Goal: Information Seeking & Learning: Understand process/instructions

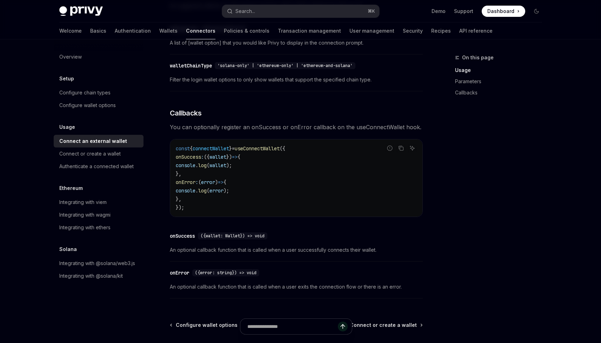
scroll to position [380, 0]
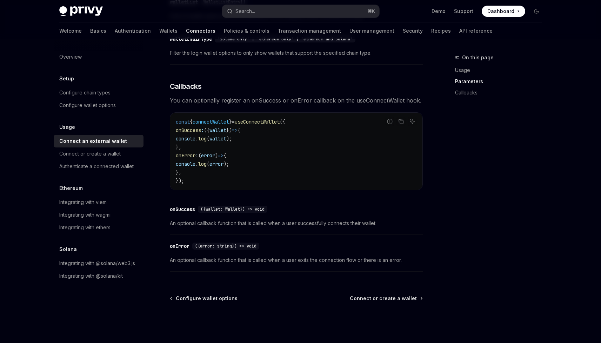
click at [232, 125] on span "}" at bounding box center [230, 122] width 3 height 6
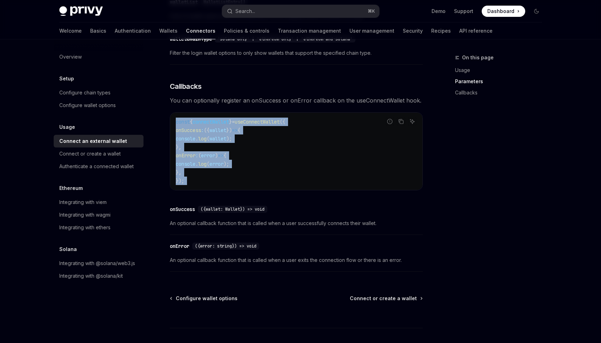
drag, startPoint x: 239, startPoint y: 125, endPoint x: 239, endPoint y: 189, distance: 64.2
click at [239, 189] on div "const { connectWallet } = useConnectWallet ({ onSuccess : ({ wallet }) => { con…" at bounding box center [296, 151] width 252 height 77
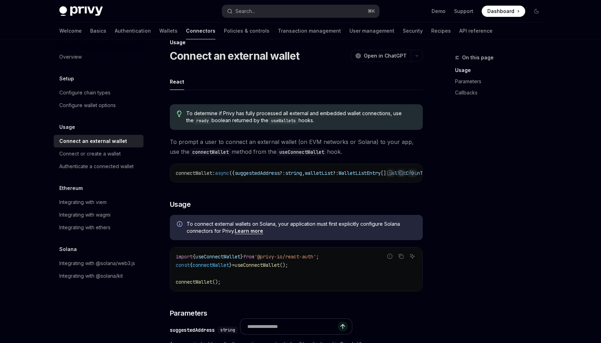
scroll to position [0, 0]
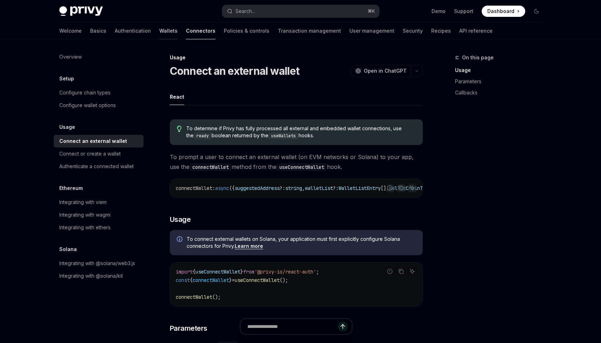
click at [159, 29] on link "Wallets" at bounding box center [168, 30] width 18 height 17
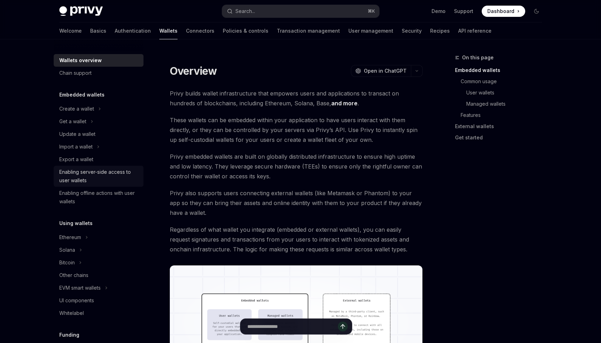
scroll to position [62, 0]
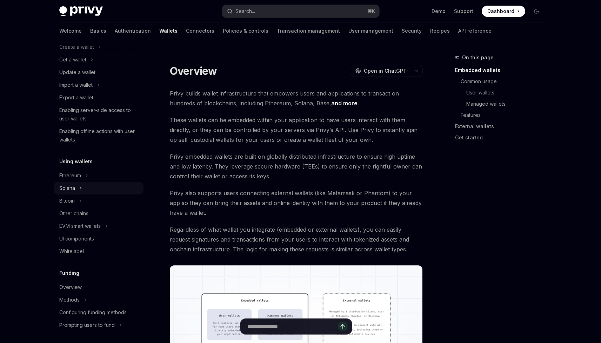
click at [82, 185] on button "Solana" at bounding box center [99, 188] width 90 height 13
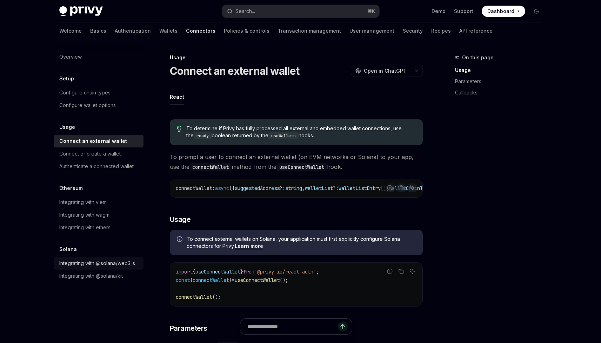
click at [87, 260] on div "Integrating with @solana/web3.js" at bounding box center [97, 263] width 76 height 8
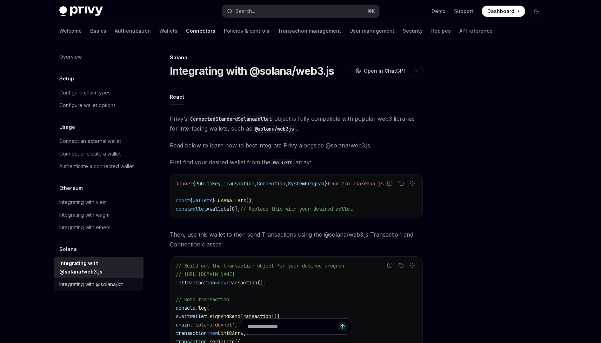
click at [91, 280] on div "Integrating with @solana/kit" at bounding box center [90, 284] width 63 height 8
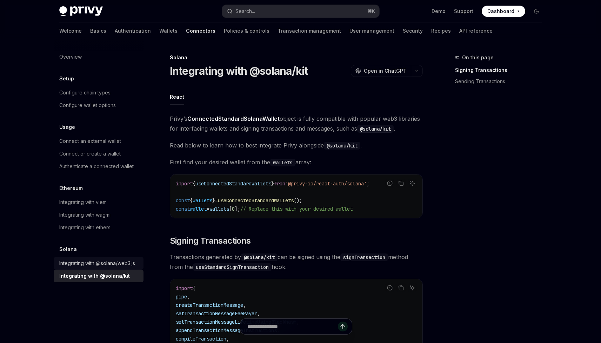
click at [91, 265] on div "Integrating with @solana/web3.js" at bounding box center [97, 263] width 76 height 8
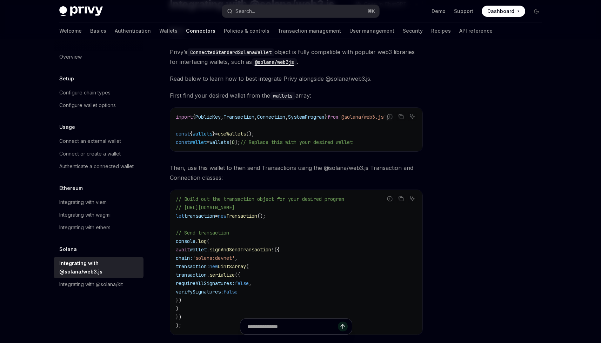
scroll to position [119, 0]
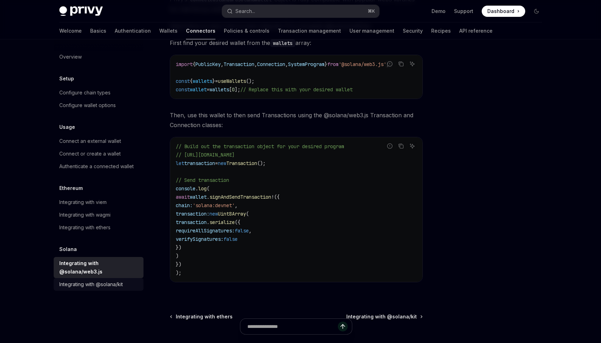
click at [112, 280] on div "Integrating with @solana/kit" at bounding box center [90, 284] width 63 height 8
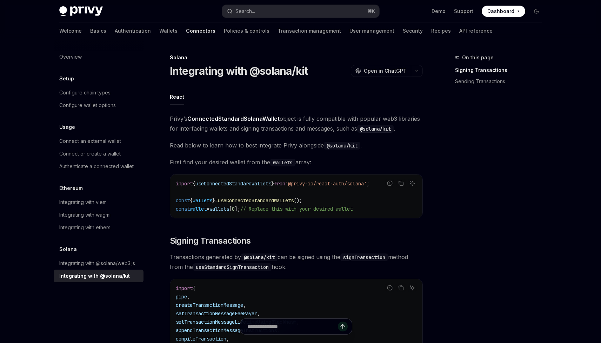
click at [276, 188] on code "import { useConnectedStandardWallets } from '@privy-io/react-auth/solana' ; con…" at bounding box center [296, 196] width 241 height 34
drag, startPoint x: 276, startPoint y: 188, endPoint x: 276, endPoint y: 205, distance: 16.5
click at [276, 205] on code "import { useConnectedStandardWallets } from '@privy-io/react-auth/solana' ; con…" at bounding box center [296, 196] width 241 height 34
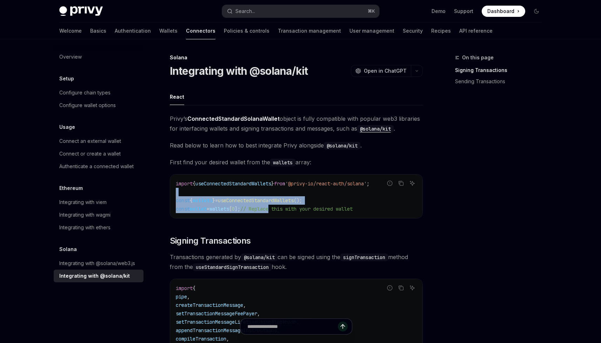
click at [276, 205] on code "import { useConnectedStandardWallets } from '@privy-io/react-auth/solana' ; con…" at bounding box center [296, 196] width 241 height 34
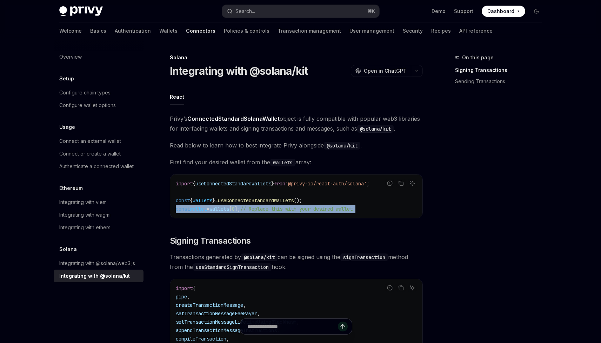
click at [276, 205] on code "import { useConnectedStandardWallets } from '@privy-io/react-auth/solana' ; con…" at bounding box center [296, 196] width 241 height 34
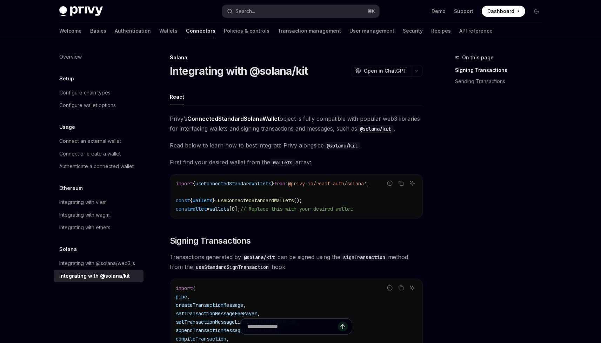
click at [279, 198] on span "useConnectedStandardWallets" at bounding box center [256, 200] width 76 height 6
click at [270, 118] on strong "ConnectedStandardSolanaWallet" at bounding box center [233, 118] width 92 height 7
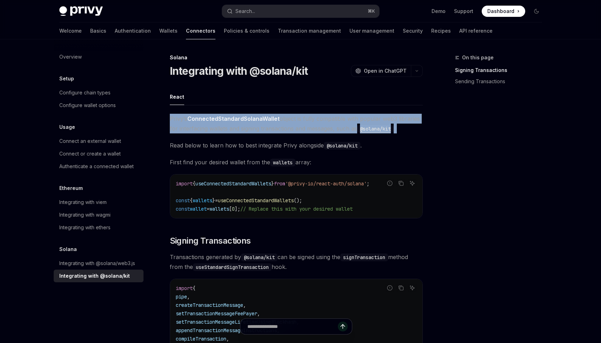
click at [270, 118] on strong "ConnectedStandardSolanaWallet" at bounding box center [233, 118] width 92 height 7
click at [272, 133] on span "Privy’s ConnectedStandardSolanaWallet object is fully compatible with popular w…" at bounding box center [296, 124] width 253 height 20
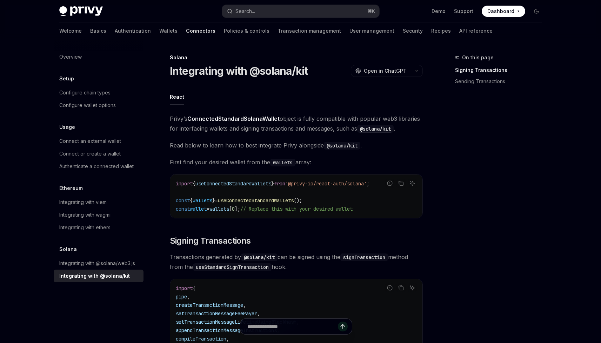
click at [276, 146] on span "Read below to learn how to best integrate Privy alongside @solana/kit ." at bounding box center [296, 145] width 253 height 10
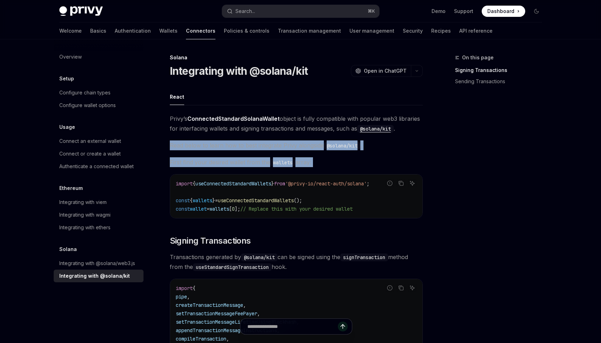
drag, startPoint x: 276, startPoint y: 146, endPoint x: 277, endPoint y: 159, distance: 12.8
click at [277, 158] on span "First find your desired wallet from the wallets array:" at bounding box center [296, 162] width 253 height 10
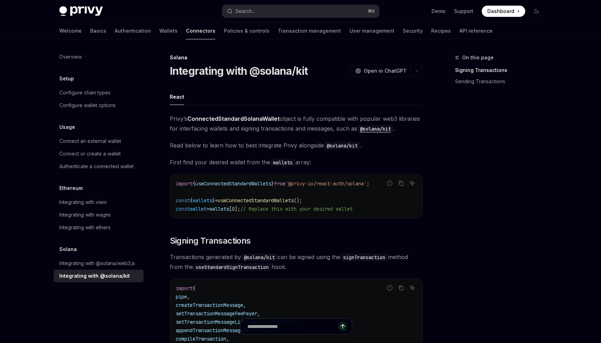
click at [333, 144] on code "@solana/kit" at bounding box center [342, 146] width 36 height 8
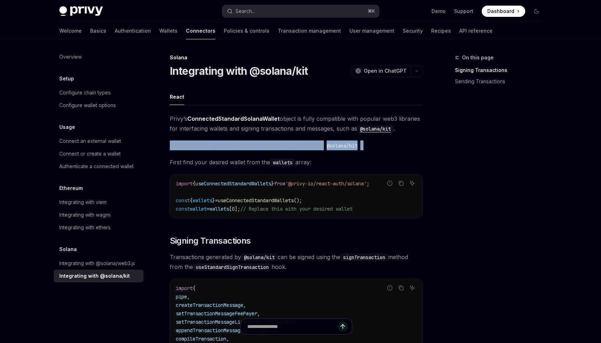
click at [333, 144] on code "@solana/kit" at bounding box center [342, 146] width 36 height 8
click at [320, 145] on span "Read below to learn how to best integrate Privy alongside @solana/kit ." at bounding box center [296, 145] width 253 height 10
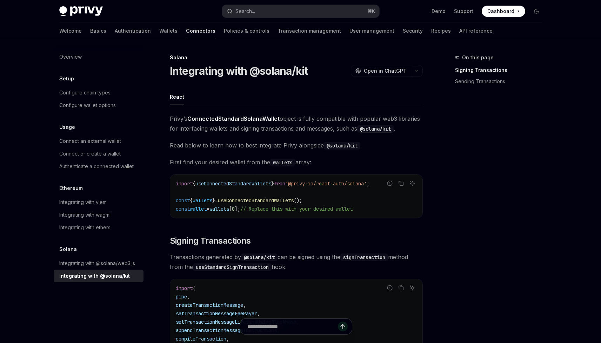
click at [327, 146] on code "@solana/kit" at bounding box center [342, 146] width 36 height 8
drag, startPoint x: 327, startPoint y: 146, endPoint x: 356, endPoint y: 145, distance: 28.4
click at [356, 146] on code "@solana/kit" at bounding box center [342, 146] width 36 height 8
copy code "@solana/kit"
click at [92, 136] on link "Connect an external wallet" at bounding box center [99, 141] width 90 height 13
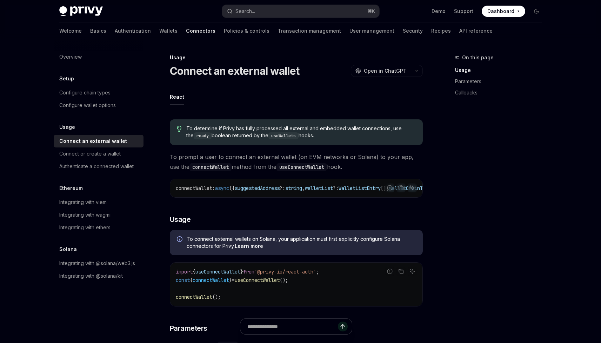
click at [192, 188] on span "connectWallet" at bounding box center [194, 188] width 36 height 6
copy span "connectWallet"
click at [159, 32] on link "Wallets" at bounding box center [168, 30] width 18 height 17
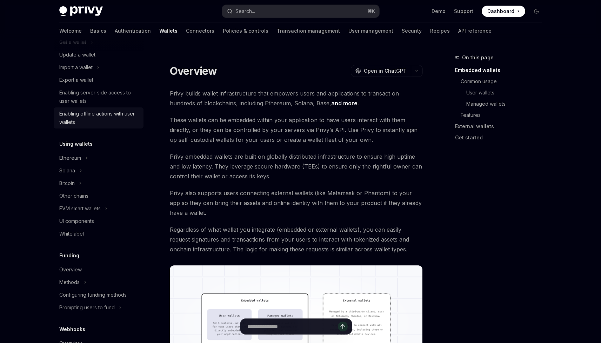
scroll to position [89, 0]
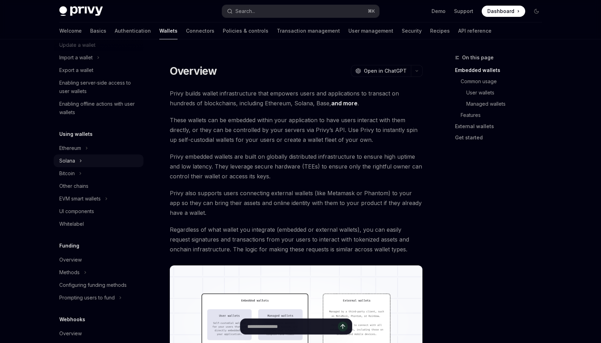
click at [89, 163] on button "Solana" at bounding box center [99, 160] width 90 height 13
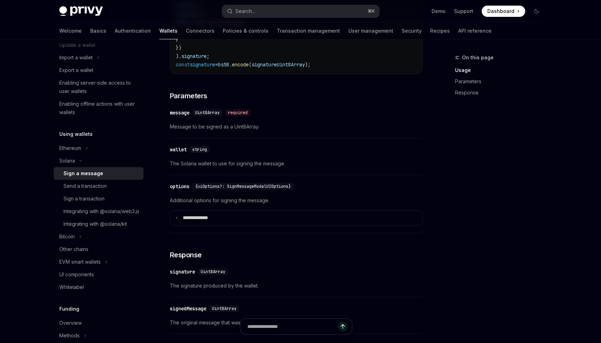
scroll to position [515, 0]
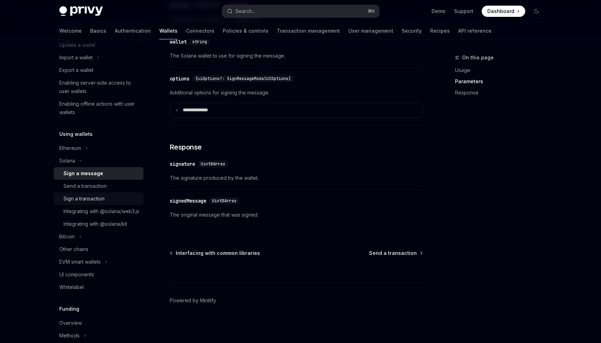
click at [107, 197] on div "Sign a transaction" at bounding box center [101, 198] width 76 height 8
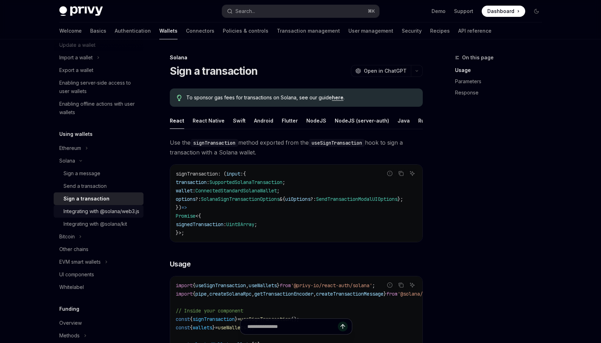
click at [108, 215] on div "Integrating with @solana/web3.js" at bounding box center [101, 211] width 76 height 8
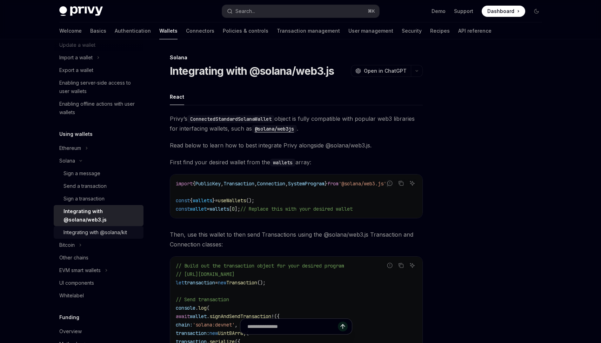
click at [112, 232] on div "Integrating with @solana/kit" at bounding box center [94, 232] width 63 height 8
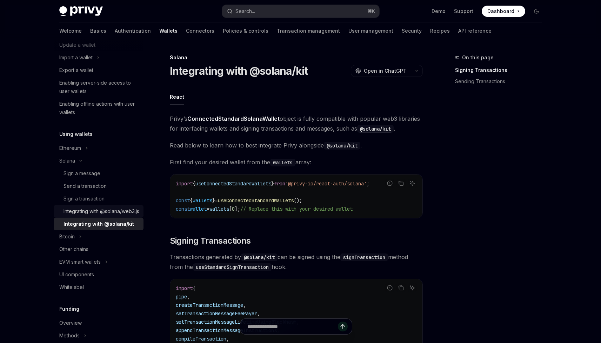
click at [127, 215] on div "Integrating with @solana/web3.js" at bounding box center [101, 211] width 76 height 8
type textarea "*"
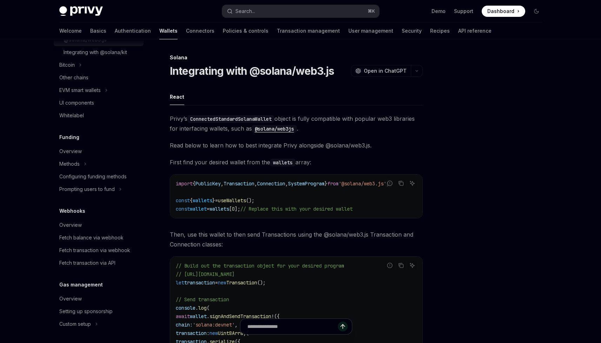
scroll to position [332, 0]
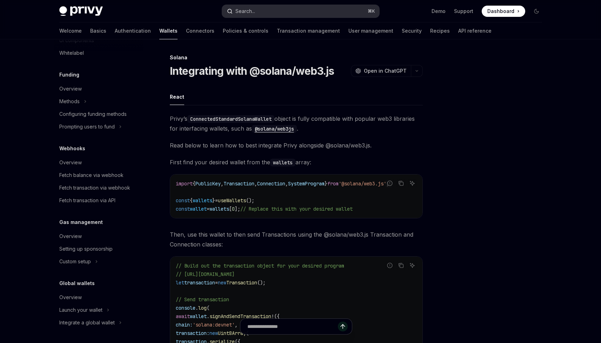
click at [229, 13] on circle "Open search" at bounding box center [230, 11] width 4 height 4
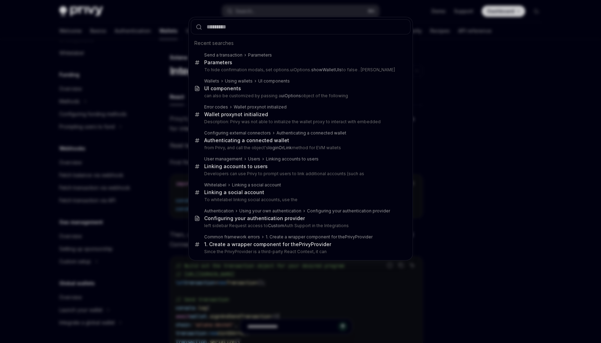
click at [240, 13] on div "Recent searches Send a transaction Parameters Parameters To hide confirmation m…" at bounding box center [300, 171] width 601 height 343
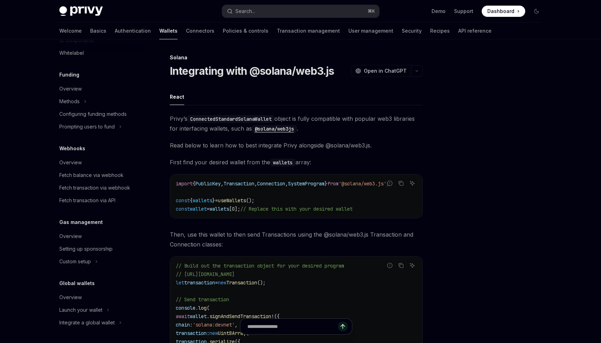
click at [240, 13] on div "Search..." at bounding box center [245, 11] width 20 height 8
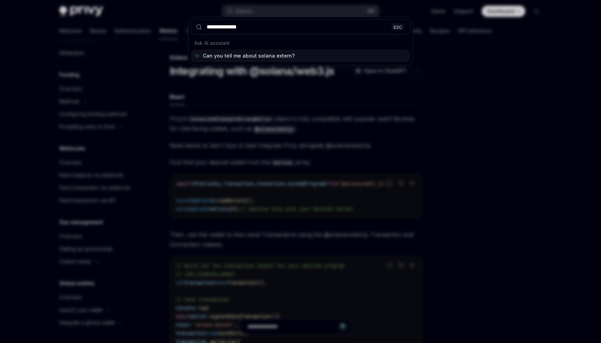
type input "**********"
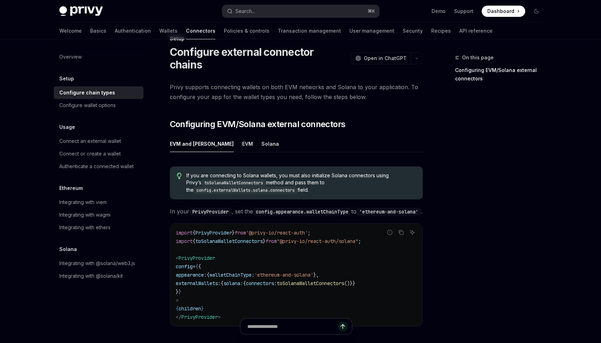
scroll to position [21, 0]
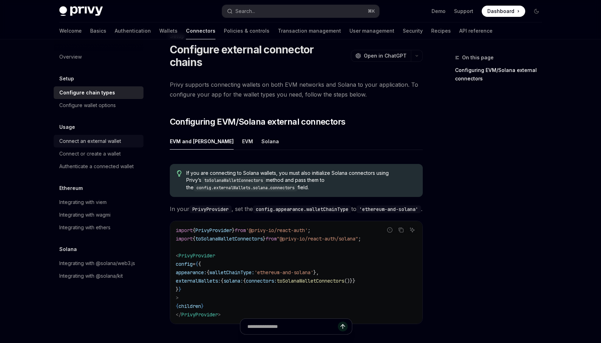
click at [109, 145] on div "Connect an external wallet" at bounding box center [90, 141] width 62 height 8
type textarea "*"
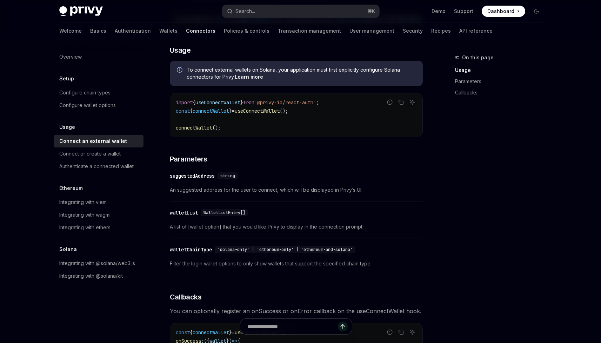
scroll to position [155, 0]
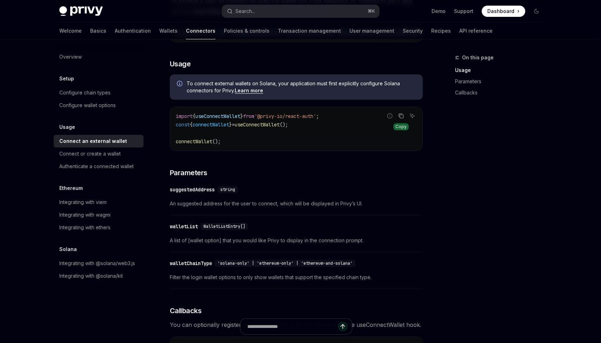
click at [404, 115] on button "Copy the contents from the code block" at bounding box center [400, 115] width 9 height 9
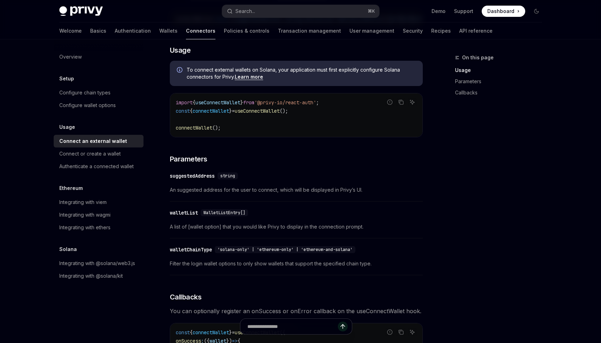
click at [194, 253] on div "walletChainType" at bounding box center [191, 249] width 42 height 7
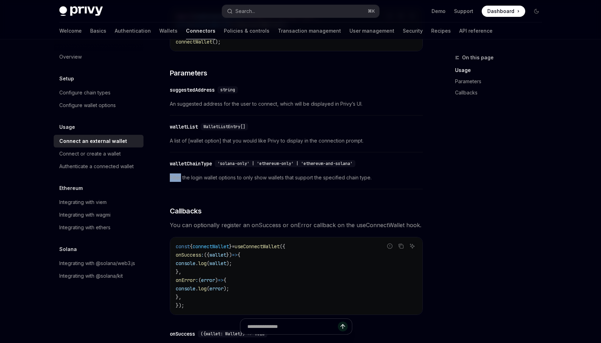
click at [194, 253] on div "To determine if Privy has fully processed all external and embedded wallet conn…" at bounding box center [296, 129] width 253 height 541
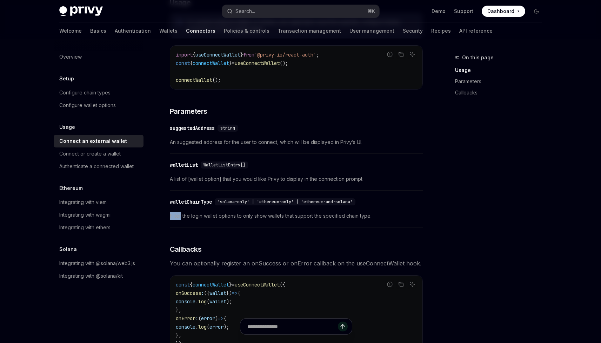
scroll to position [216, 0]
click at [201, 206] on div "walletChainType" at bounding box center [191, 202] width 42 height 7
copy div "walletChainType"
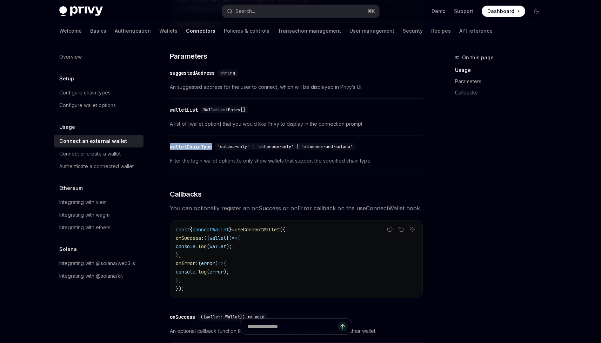
scroll to position [276, 0]
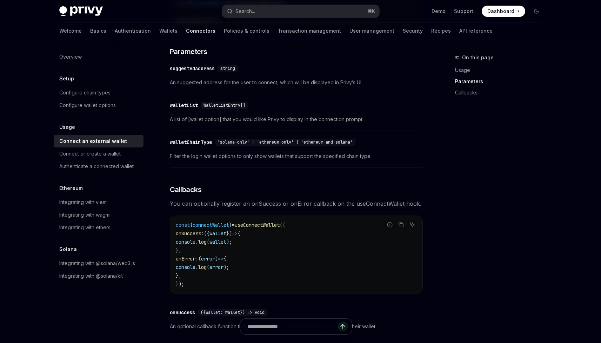
click at [209, 234] on span "({" at bounding box center [207, 233] width 6 height 6
drag, startPoint x: 221, startPoint y: 234, endPoint x: 223, endPoint y: 251, distance: 16.6
click at [223, 251] on code "const { connectWallet } = useConnectWallet ({ onSuccess : ({ wallet }) => { con…" at bounding box center [296, 254] width 241 height 67
copy code "onSuccess : ({ wallet }) => { console . log ( wallet ); },"
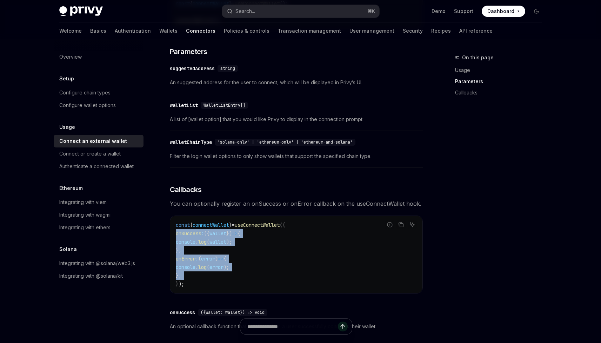
click at [241, 274] on code "const { connectWallet } = useConnectWallet ({ onSuccess : ({ wallet }) => { con…" at bounding box center [296, 254] width 241 height 67
copy code "onSuccess : ({ wallet }) => { console . log ( wallet ); }, onError : ( error ) …"
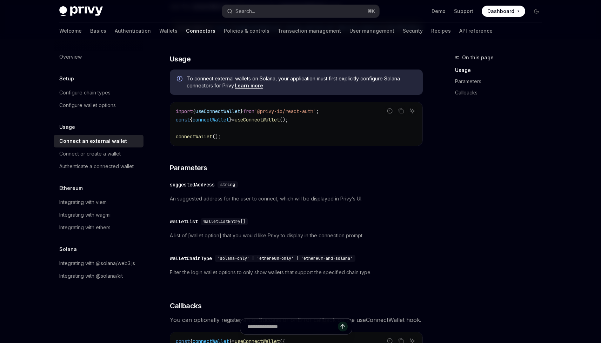
scroll to position [257, 0]
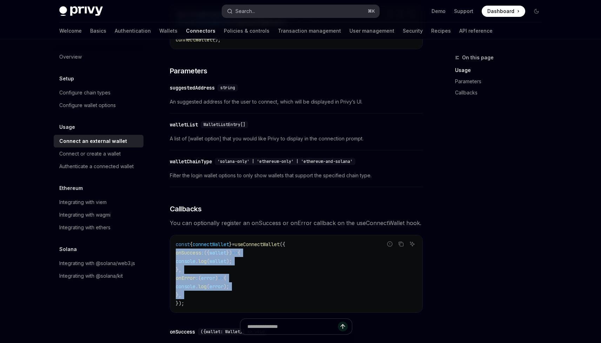
click at [251, 16] on button "Search... ⌘ K" at bounding box center [300, 11] width 157 height 13
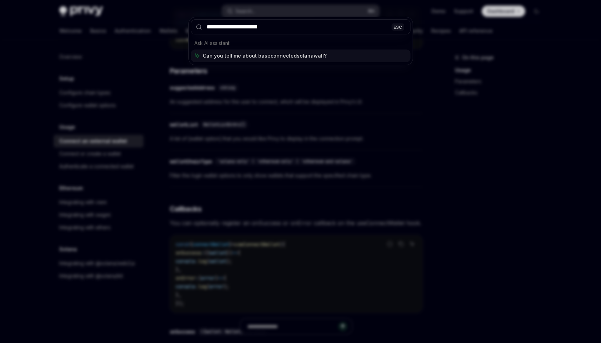
type input "**********"
